Goal: Transaction & Acquisition: Purchase product/service

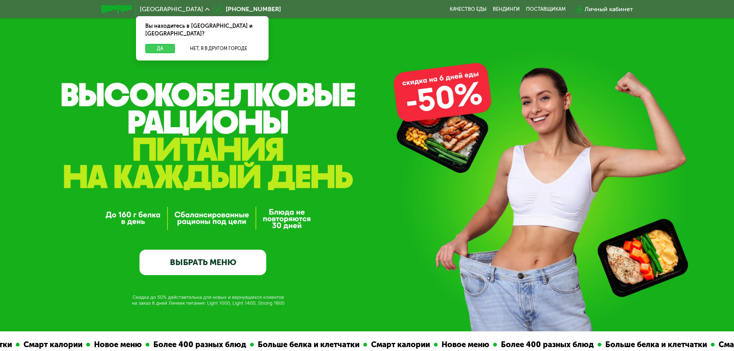
click at [151, 44] on button "Да" at bounding box center [160, 48] width 30 height 9
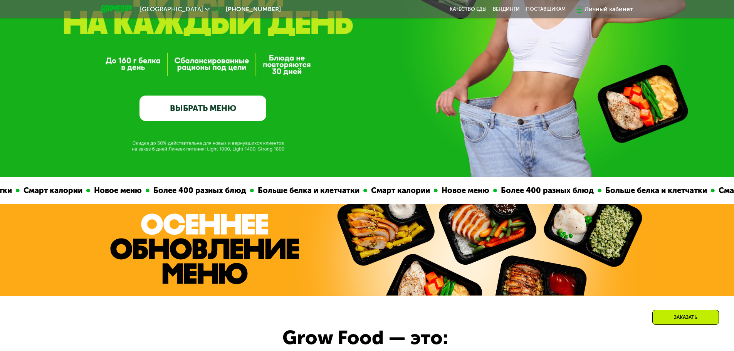
click at [215, 112] on link "ВЫБРАТЬ МЕНЮ" at bounding box center [202, 107] width 127 height 25
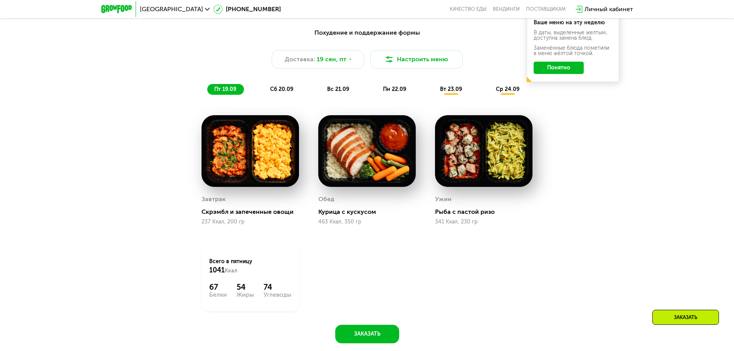
scroll to position [715, 0]
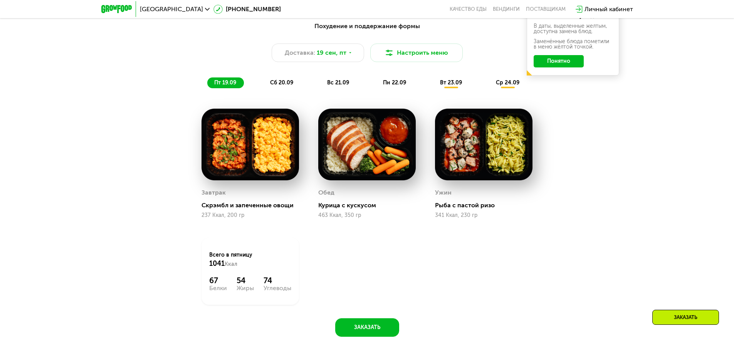
click at [359, 153] on img at bounding box center [366, 145] width 97 height 72
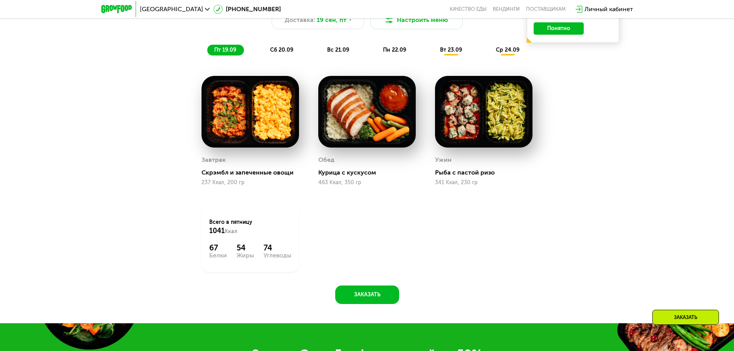
scroll to position [754, 0]
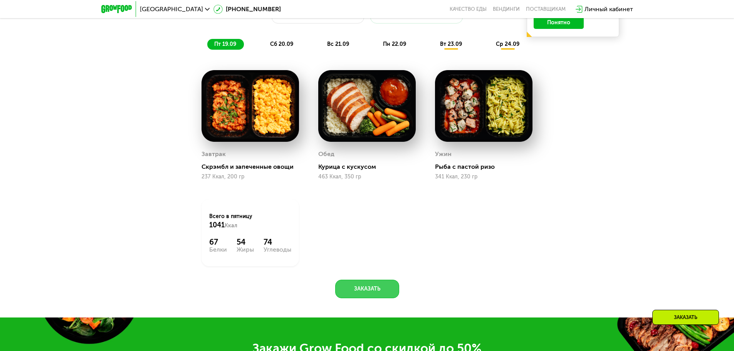
click at [365, 291] on button "Заказать" at bounding box center [367, 289] width 64 height 18
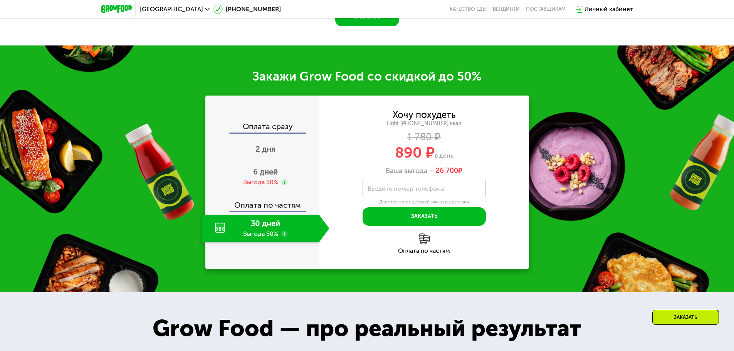
scroll to position [1074, 0]
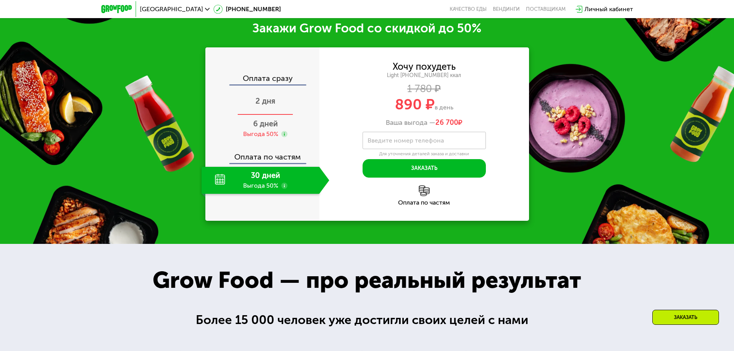
click at [272, 103] on span "2 дня" at bounding box center [265, 100] width 20 height 9
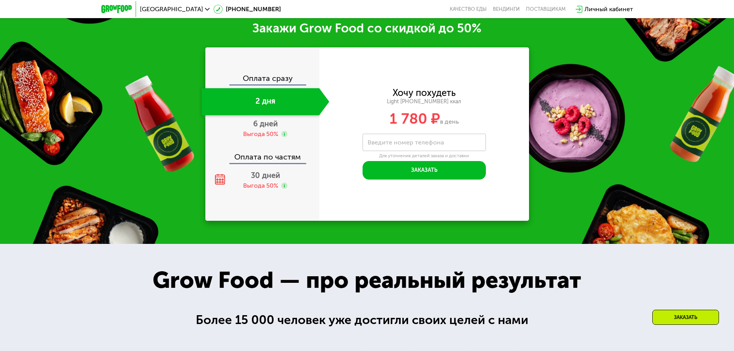
click at [266, 81] on div "Оплата сразу" at bounding box center [262, 79] width 113 height 10
click at [266, 128] on span "6 дней" at bounding box center [265, 123] width 25 height 9
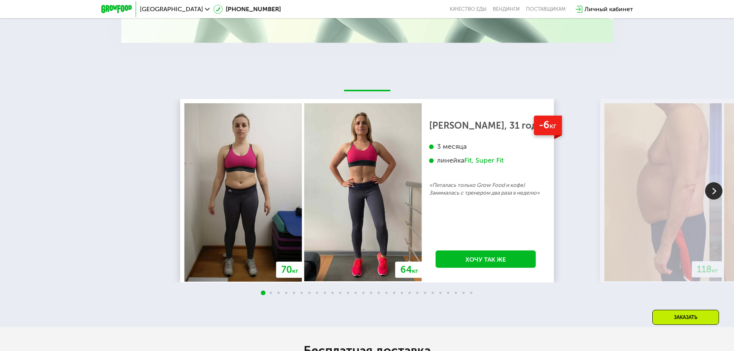
scroll to position [1651, 0]
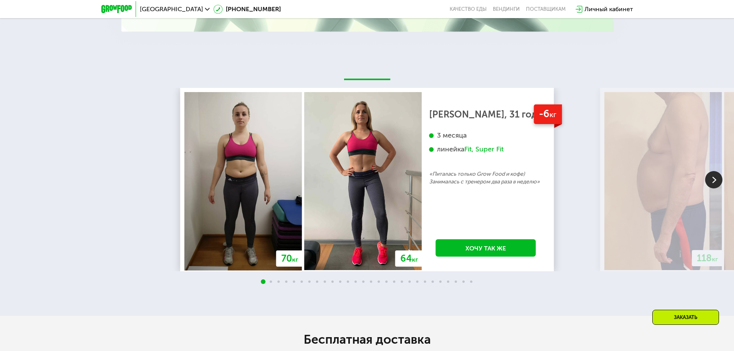
click at [714, 181] on img at bounding box center [713, 179] width 17 height 17
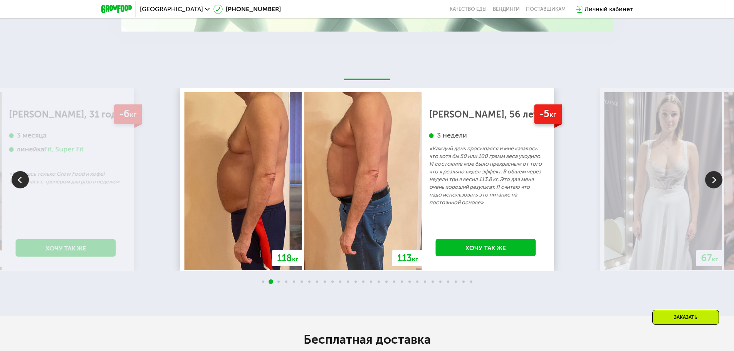
click at [714, 181] on img at bounding box center [713, 179] width 17 height 17
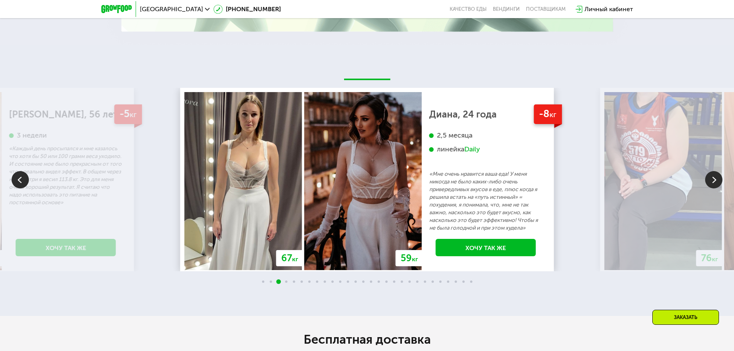
click at [714, 181] on img at bounding box center [713, 179] width 17 height 17
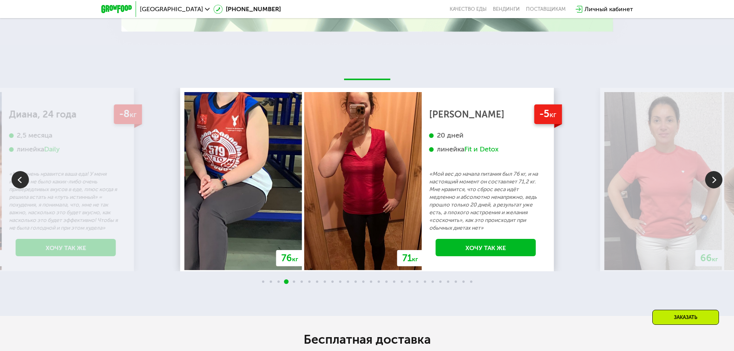
click at [714, 181] on img at bounding box center [713, 179] width 17 height 17
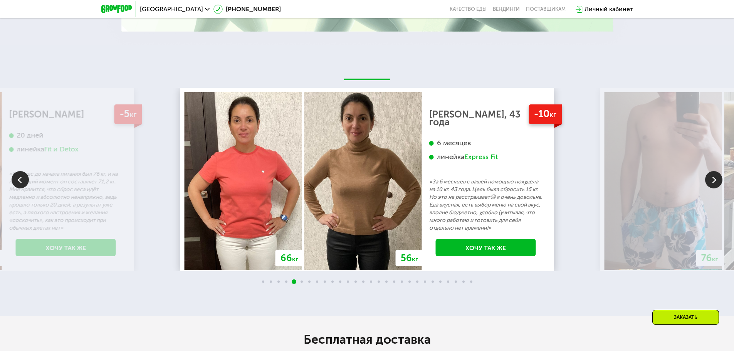
click at [714, 181] on img at bounding box center [713, 179] width 17 height 17
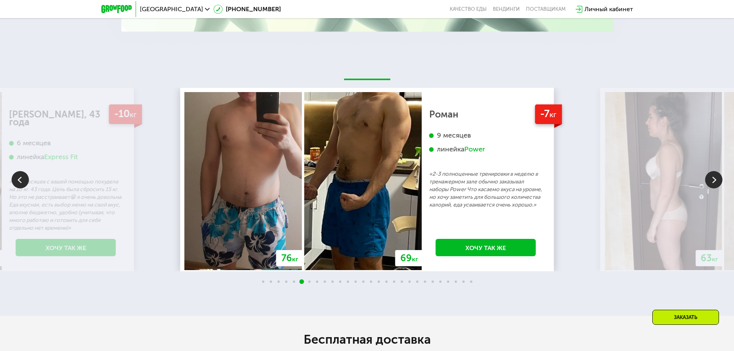
click at [714, 181] on img at bounding box center [713, 179] width 17 height 17
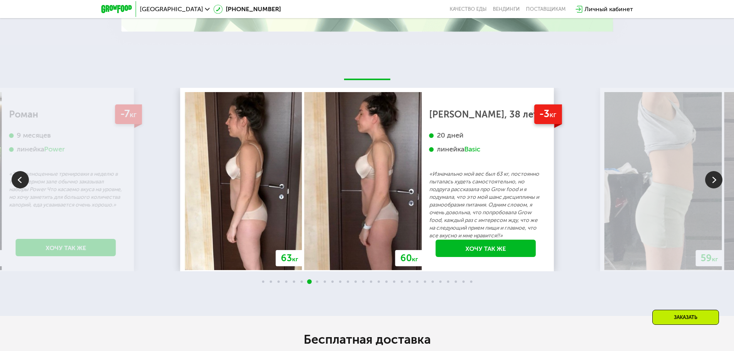
click at [714, 181] on img at bounding box center [713, 179] width 17 height 17
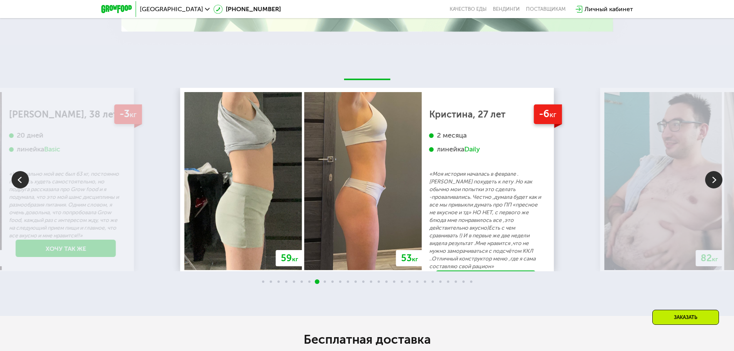
click at [714, 181] on img at bounding box center [713, 179] width 17 height 17
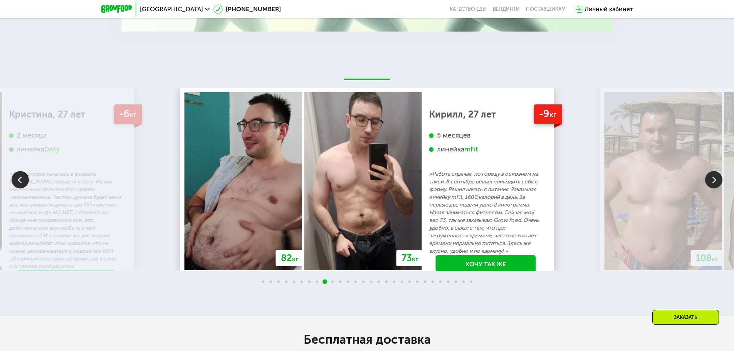
click at [714, 181] on img at bounding box center [713, 179] width 17 height 17
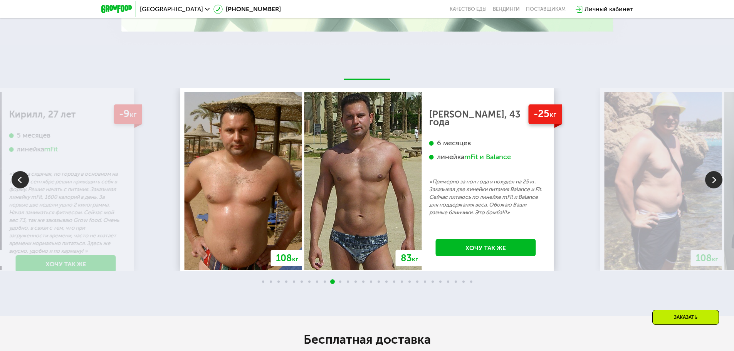
click at [714, 180] on img at bounding box center [713, 179] width 17 height 17
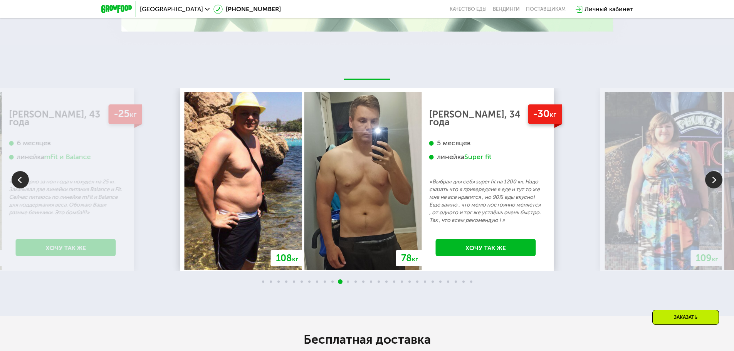
click at [714, 180] on img at bounding box center [713, 179] width 17 height 17
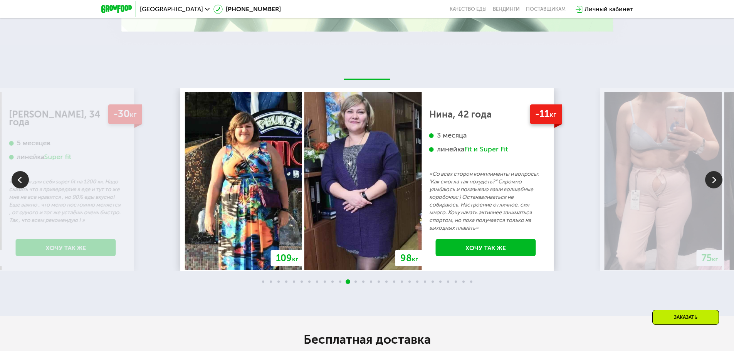
click at [714, 180] on img at bounding box center [713, 179] width 17 height 17
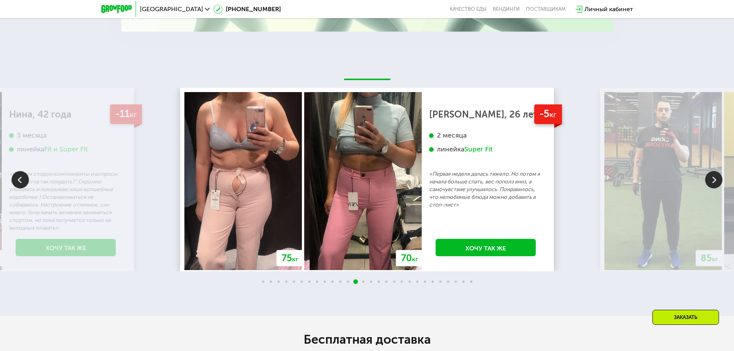
click at [714, 180] on img at bounding box center [713, 179] width 17 height 17
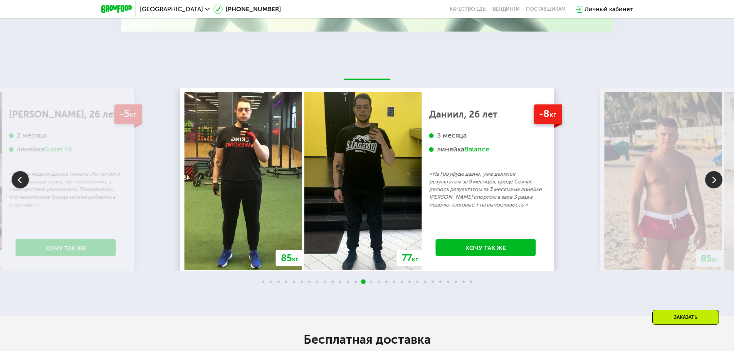
click at [714, 180] on img at bounding box center [713, 179] width 17 height 17
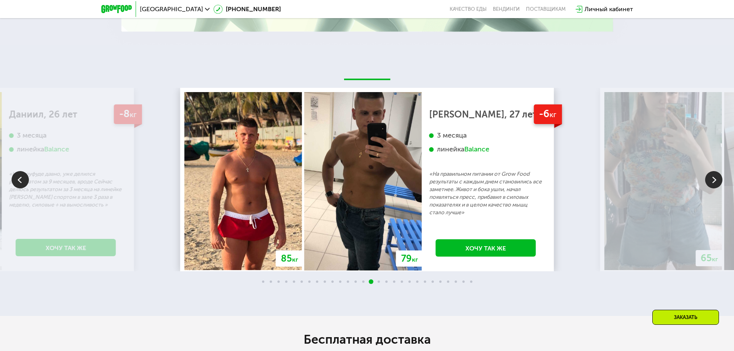
click at [714, 180] on img at bounding box center [713, 179] width 17 height 17
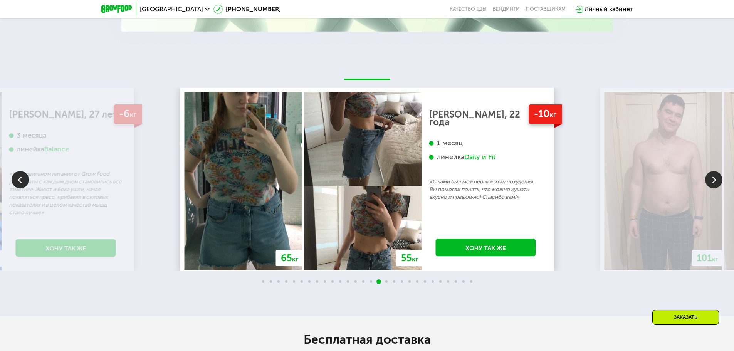
click at [714, 180] on img at bounding box center [713, 179] width 17 height 17
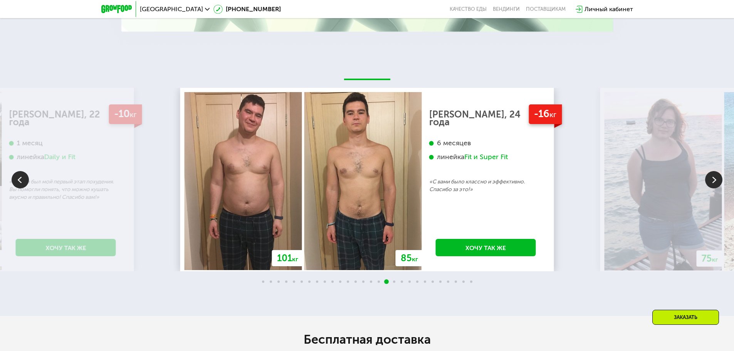
click at [714, 180] on img at bounding box center [713, 179] width 17 height 17
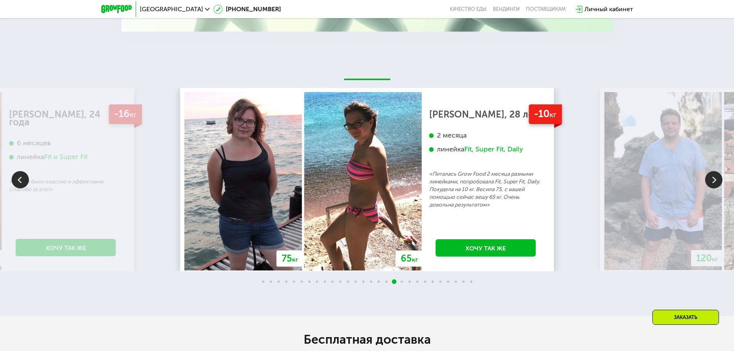
click at [714, 180] on img at bounding box center [713, 179] width 17 height 17
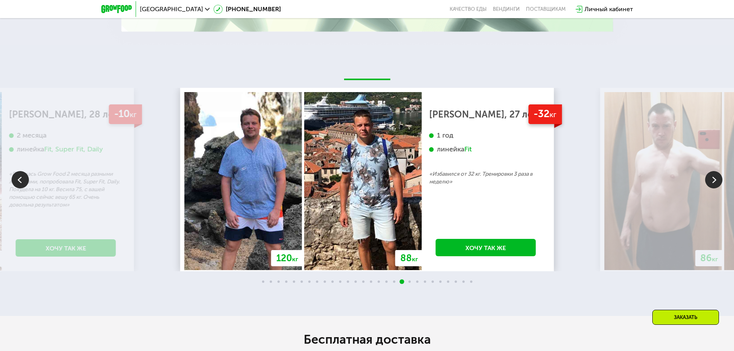
click at [714, 180] on img at bounding box center [713, 179] width 17 height 17
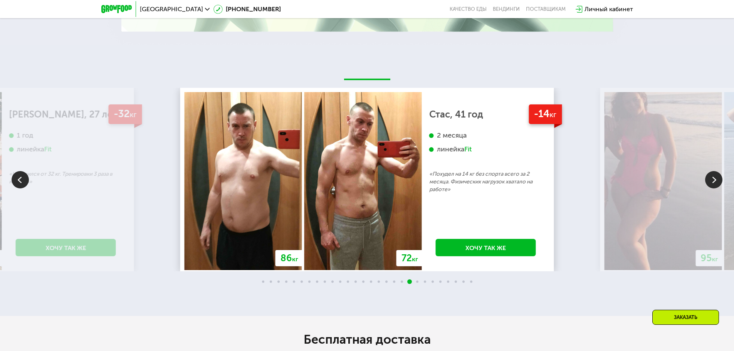
click at [714, 180] on img at bounding box center [713, 179] width 17 height 17
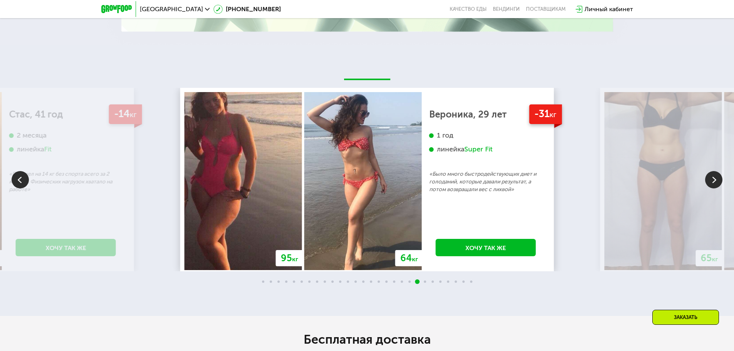
click at [714, 180] on img at bounding box center [713, 179] width 17 height 17
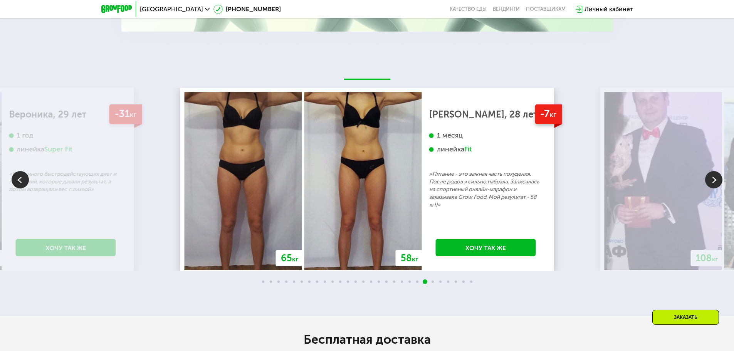
click at [714, 180] on img at bounding box center [713, 179] width 17 height 17
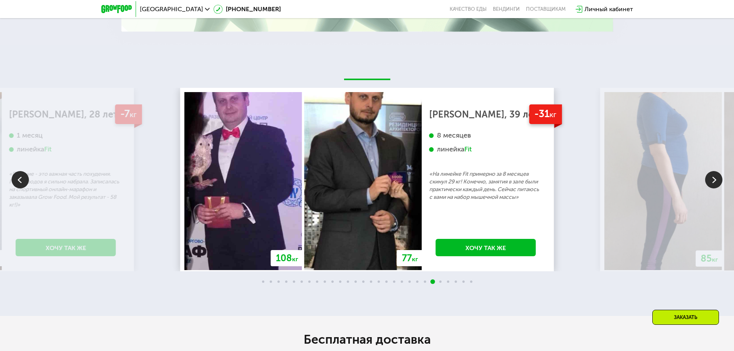
click at [714, 180] on img at bounding box center [713, 179] width 17 height 17
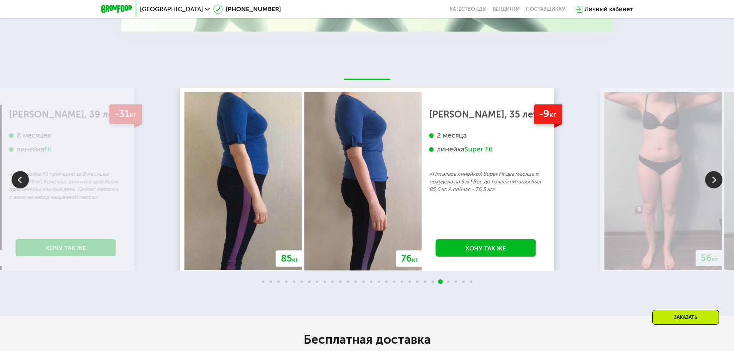
click at [714, 180] on img at bounding box center [713, 179] width 17 height 17
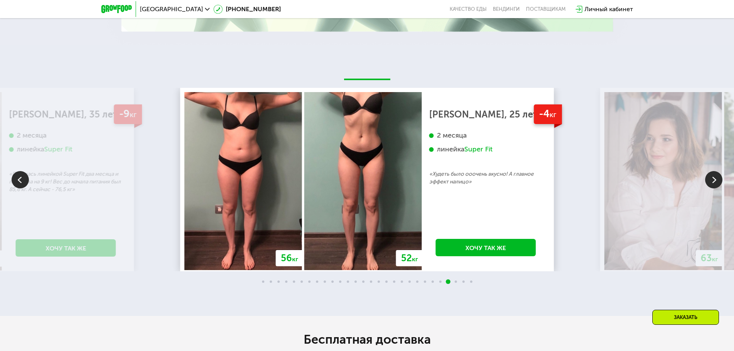
click at [714, 180] on img at bounding box center [713, 179] width 17 height 17
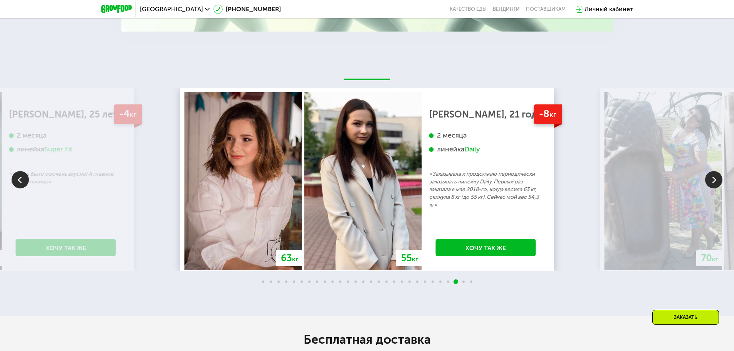
click at [18, 180] on img at bounding box center [20, 179] width 17 height 17
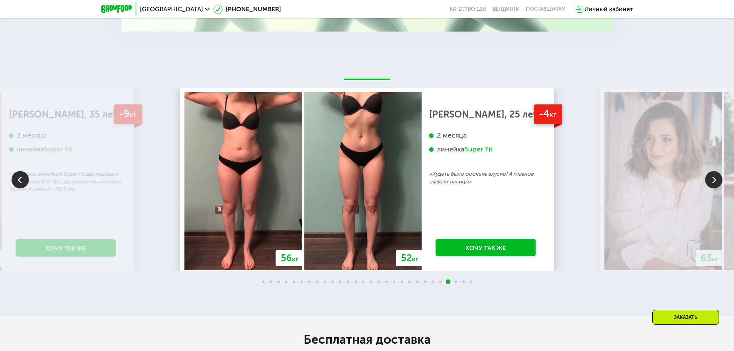
click at [714, 177] on img at bounding box center [713, 179] width 17 height 17
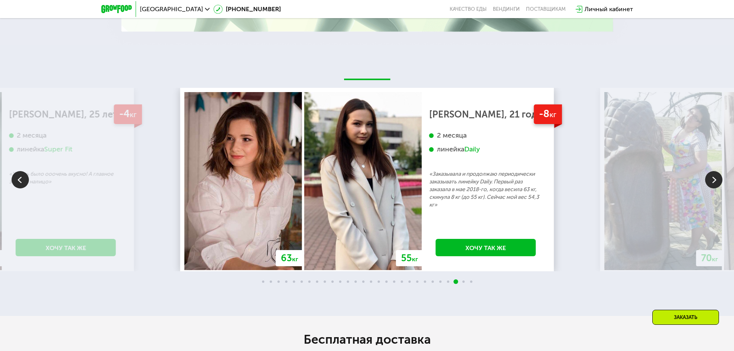
click at [716, 179] on img at bounding box center [713, 179] width 17 height 17
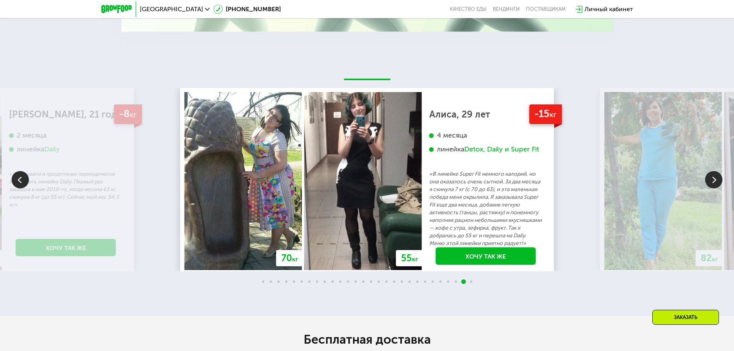
click at [716, 179] on img at bounding box center [713, 179] width 17 height 17
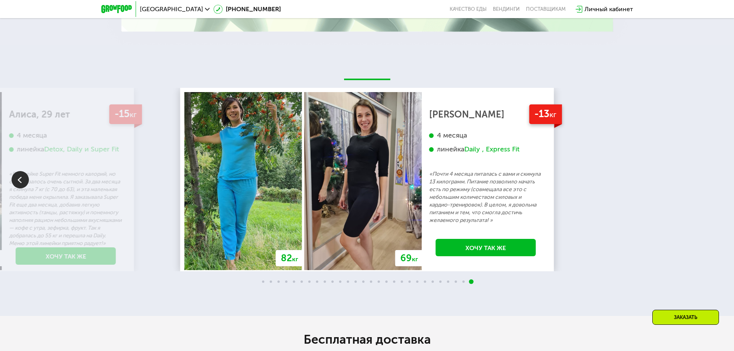
click at [716, 179] on div "70 кг 64 кг -6 кг [PERSON_NAME], 31 год 3 месяца линейка Fit, Super Fit «Питала…" at bounding box center [367, 179] width 734 height 183
click at [640, 85] on div "70 кг 64 кг -6 кг [PERSON_NAME], 31 год 3 месяца линейка Fit, Super Fit «Питала…" at bounding box center [367, 180] width 734 height 271
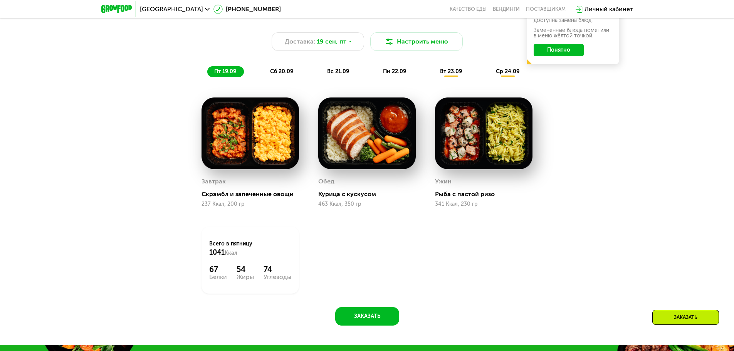
scroll to position [689, 0]
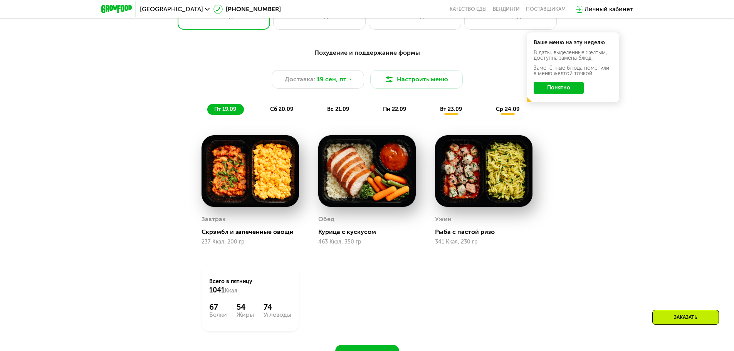
click at [226, 108] on span "пт 19.09" at bounding box center [225, 109] width 22 height 7
click at [288, 112] on span "сб 20.09" at bounding box center [281, 109] width 23 height 7
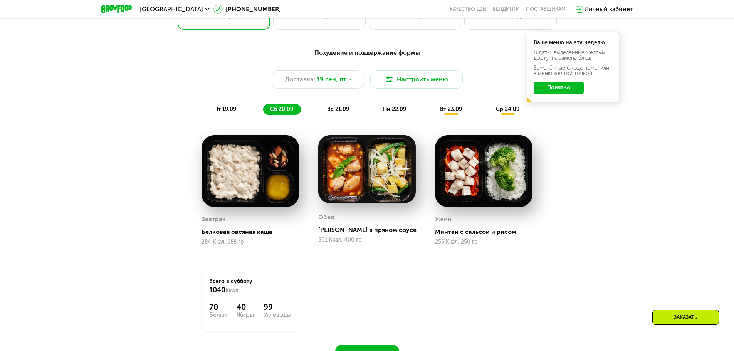
click at [345, 110] on span "вс 21.09" at bounding box center [338, 109] width 22 height 7
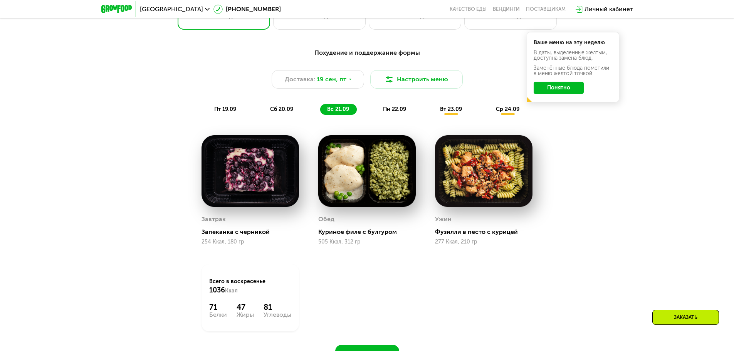
click at [393, 110] on span "пн 22.09" at bounding box center [394, 109] width 23 height 7
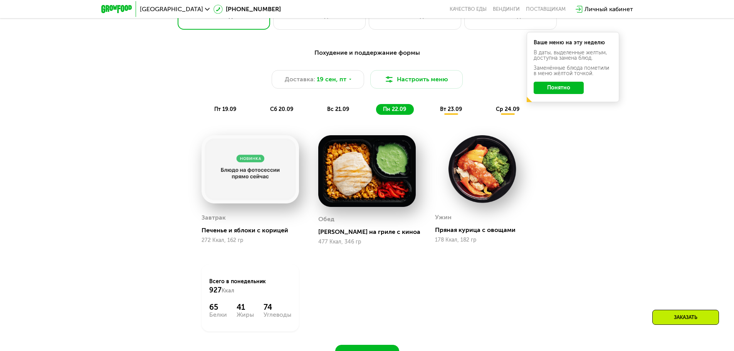
click at [441, 108] on span "вт 23.09" at bounding box center [451, 109] width 22 height 7
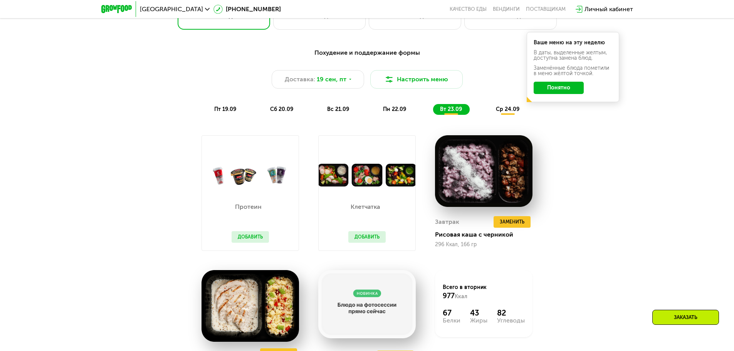
click at [503, 110] on span "ср 24.09" at bounding box center [507, 109] width 23 height 7
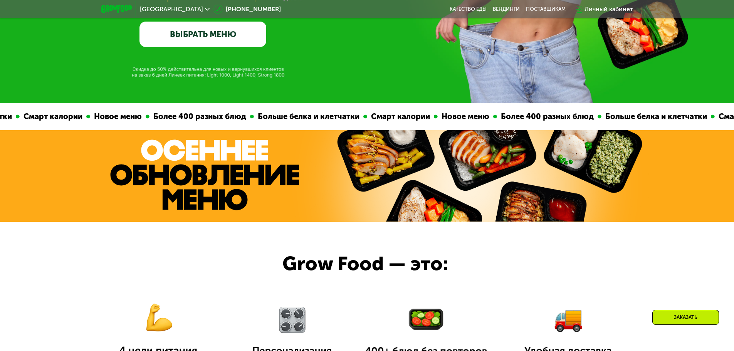
scroll to position [0, 0]
